Goal: Transaction & Acquisition: Book appointment/travel/reservation

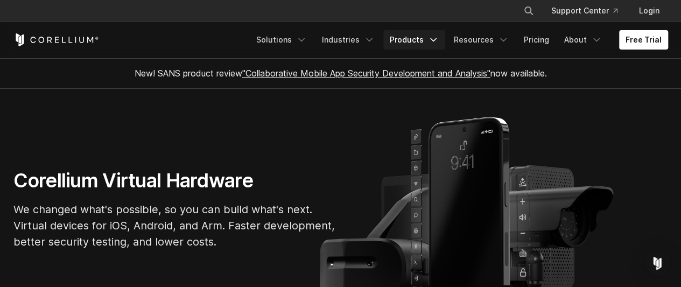
click at [429, 45] on link "Products" at bounding box center [414, 39] width 62 height 19
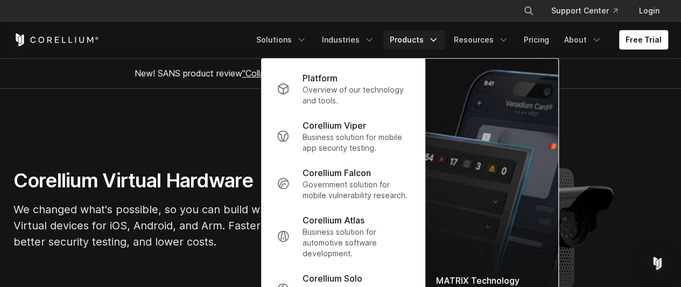
click at [417, 47] on link "Products" at bounding box center [414, 39] width 62 height 19
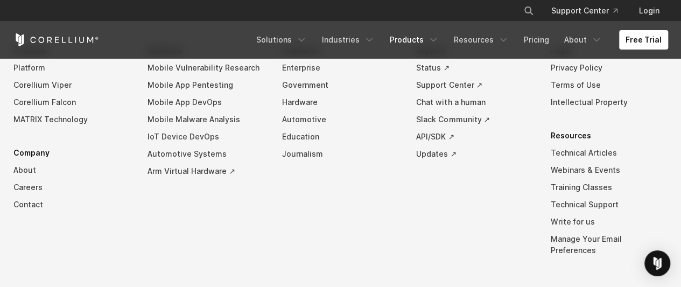
scroll to position [2434, 0]
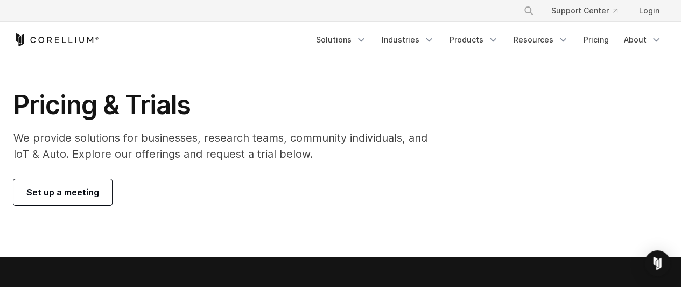
scroll to position [20, 0]
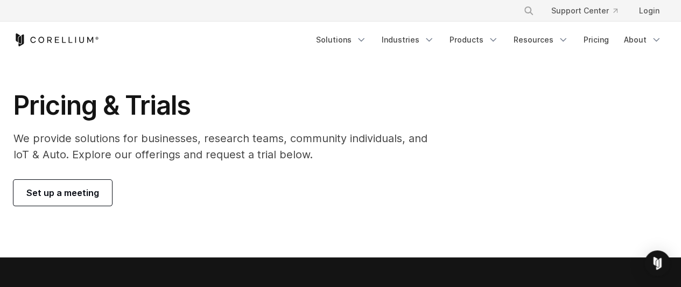
click at [175, 140] on p "We provide solutions for businesses, research teams, community individuals, and…" at bounding box center [227, 146] width 429 height 32
click at [79, 197] on span "Set up a meeting" at bounding box center [62, 192] width 73 height 13
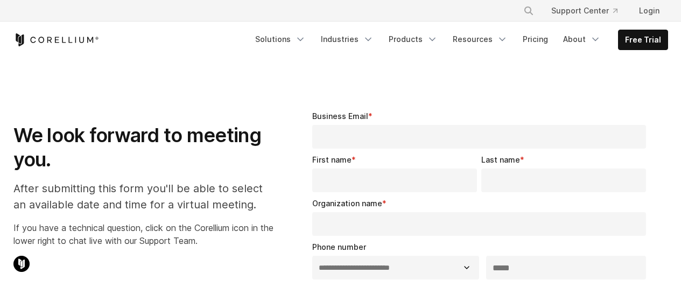
select select "**"
click at [587, 37] on link "About" at bounding box center [582, 39] width 51 height 19
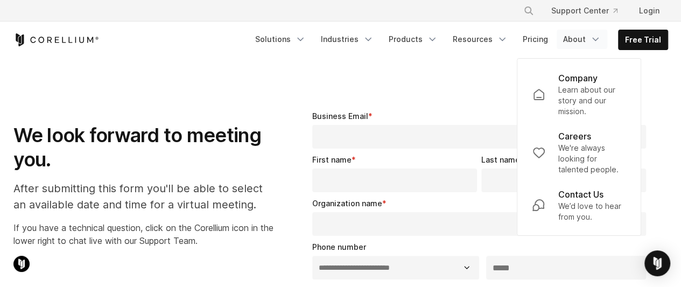
click at [587, 37] on link "About" at bounding box center [582, 39] width 51 height 19
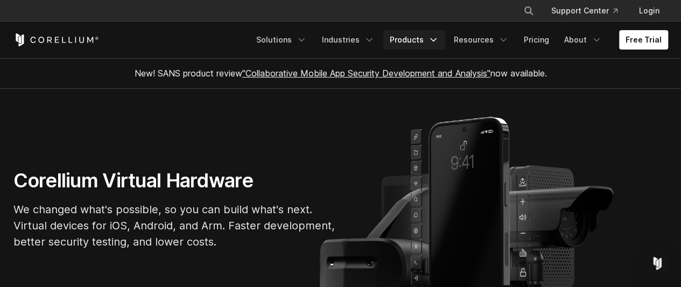
click at [421, 44] on link "Products" at bounding box center [414, 39] width 62 height 19
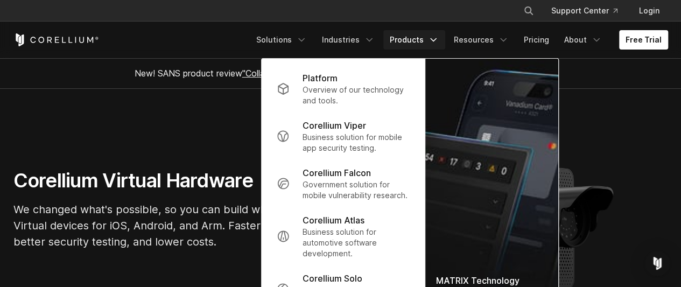
click at [120, 32] on div "Free Trial Solutions IoT" at bounding box center [340, 40] width 655 height 37
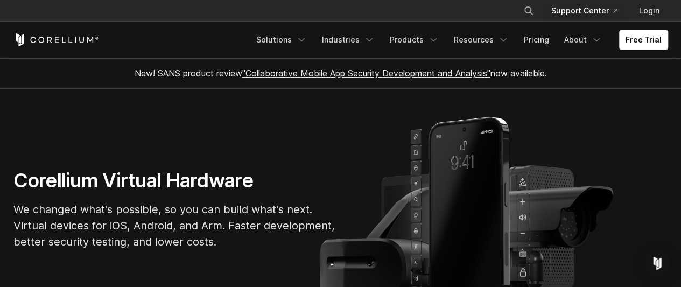
click at [589, 9] on link "Support Center" at bounding box center [584, 10] width 83 height 19
